Goal: Task Accomplishment & Management: Manage account settings

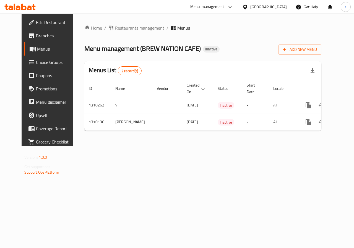
click at [36, 23] on span "Edit Restaurant" at bounding box center [56, 22] width 40 height 7
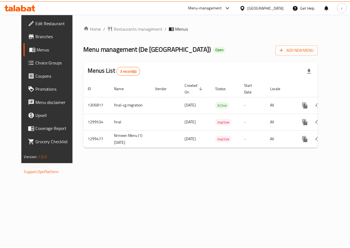
scroll to position [0, 2]
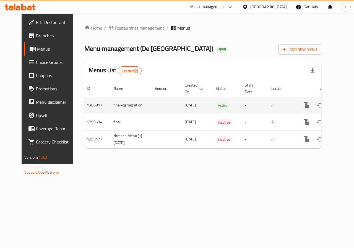
click at [343, 107] on icon "enhanced table" at bounding box center [345, 105] width 5 height 5
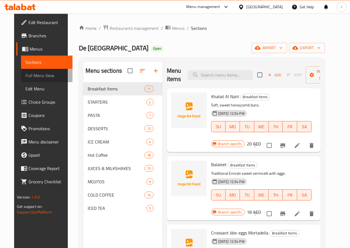
click at [25, 74] on span "Full Menu View" at bounding box center [46, 75] width 43 height 7
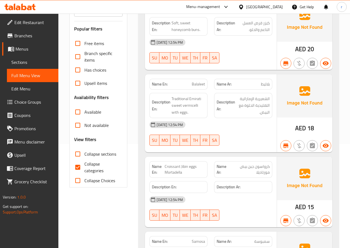
scroll to position [111, 0]
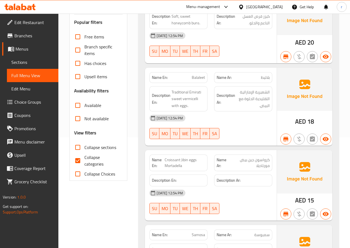
click at [86, 156] on span "Collapse categories" at bounding box center [101, 160] width 34 height 13
click at [84, 156] on input "Collapse categories" at bounding box center [77, 160] width 13 height 13
checkbox input "false"
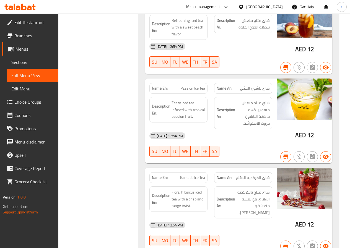
scroll to position [8353, 0]
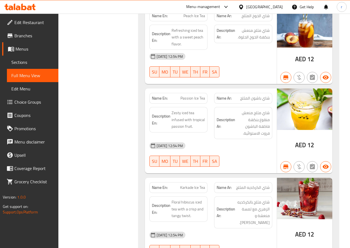
click at [33, 36] on span "Branches" at bounding box center [34, 35] width 40 height 7
